Goal: Entertainment & Leisure: Consume media (video, audio)

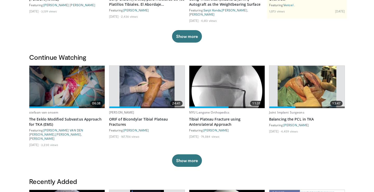
scroll to position [113, 0]
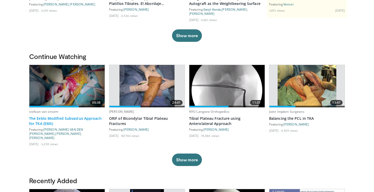
click at [84, 116] on link "The Eeklo Modified Subvastus Approach for TKA (EMS)" at bounding box center [67, 121] width 76 height 10
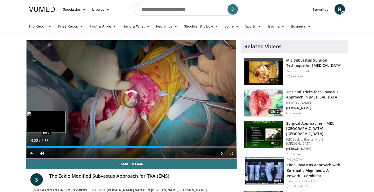
click at [32, 146] on div "Progress Bar" at bounding box center [32, 147] width 1 height 2
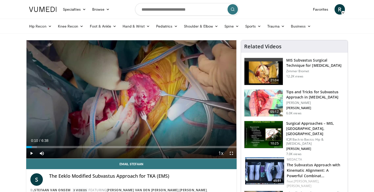
click at [30, 154] on span "Video Player" at bounding box center [31, 153] width 10 height 10
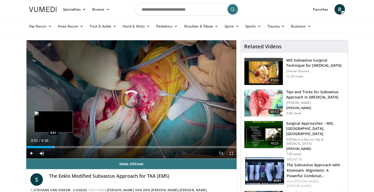
click at [53, 146] on div "Progress Bar" at bounding box center [53, 147] width 1 height 2
click at [44, 146] on div "Progress Bar" at bounding box center [44, 147] width 1 height 2
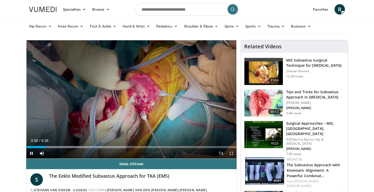
click at [233, 156] on span "Video Player" at bounding box center [231, 153] width 10 height 10
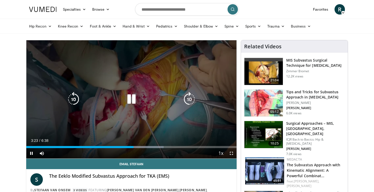
click at [135, 97] on icon "Video Player" at bounding box center [131, 99] width 15 height 15
